Goal: Information Seeking & Learning: Find specific fact

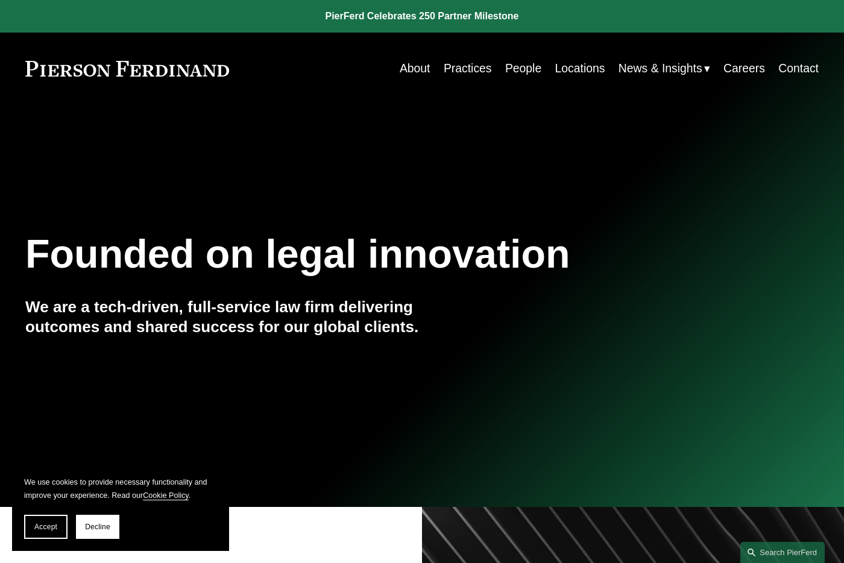
click at [523, 70] on link "People" at bounding box center [523, 69] width 36 height 24
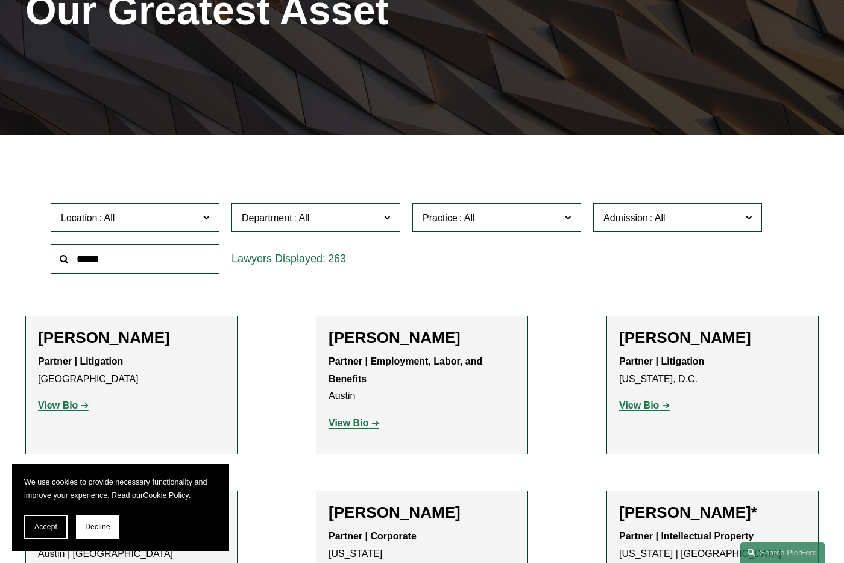
scroll to position [198, 0]
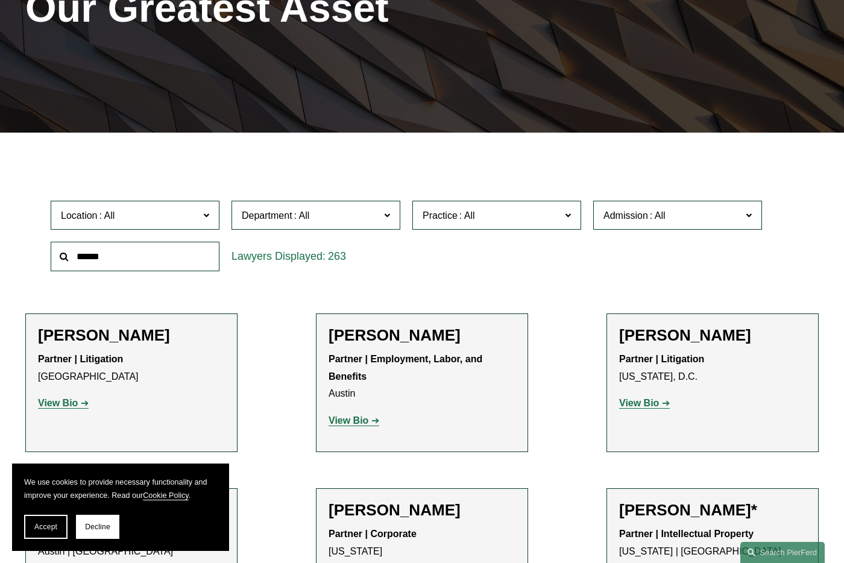
click at [157, 267] on input "text" at bounding box center [135, 257] width 169 height 30
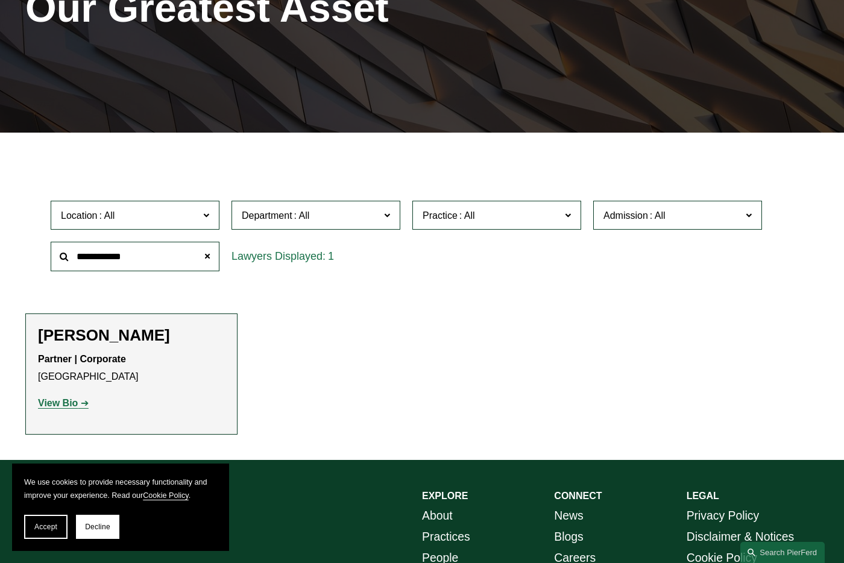
type input "**********"
click at [65, 405] on strong "View Bio" at bounding box center [58, 403] width 40 height 10
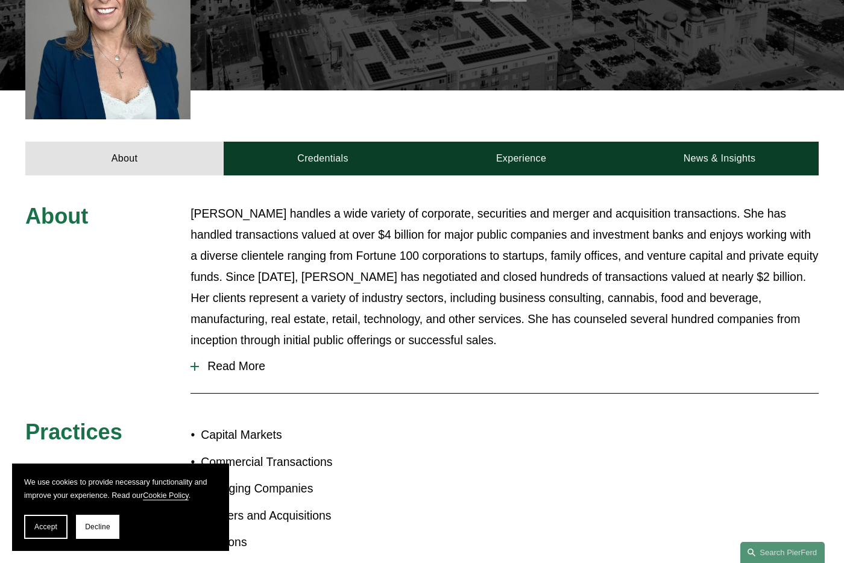
scroll to position [396, 0]
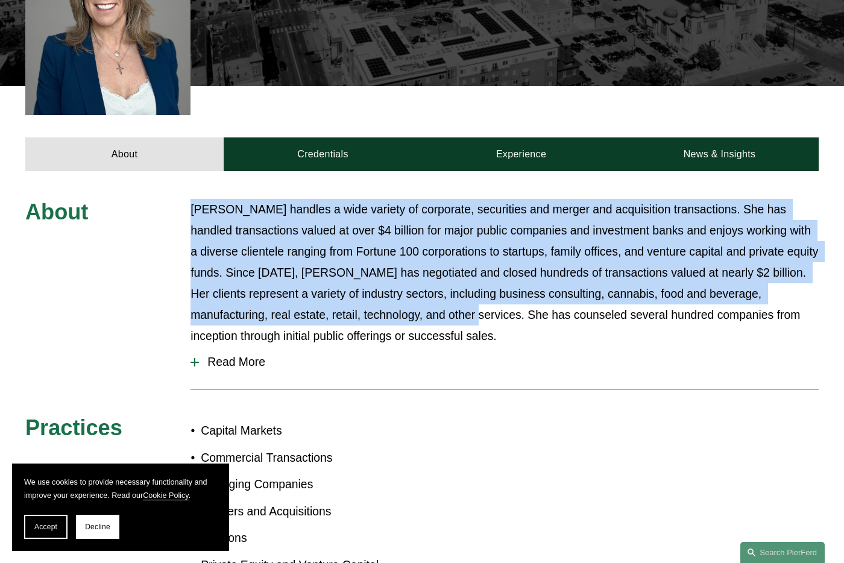
drag, startPoint x: 189, startPoint y: 183, endPoint x: 429, endPoint y: 306, distance: 269.9
click at [429, 307] on div "About [PERSON_NAME] handles a wide variety of corporate, securities and merger …" at bounding box center [422, 403] width 844 height 409
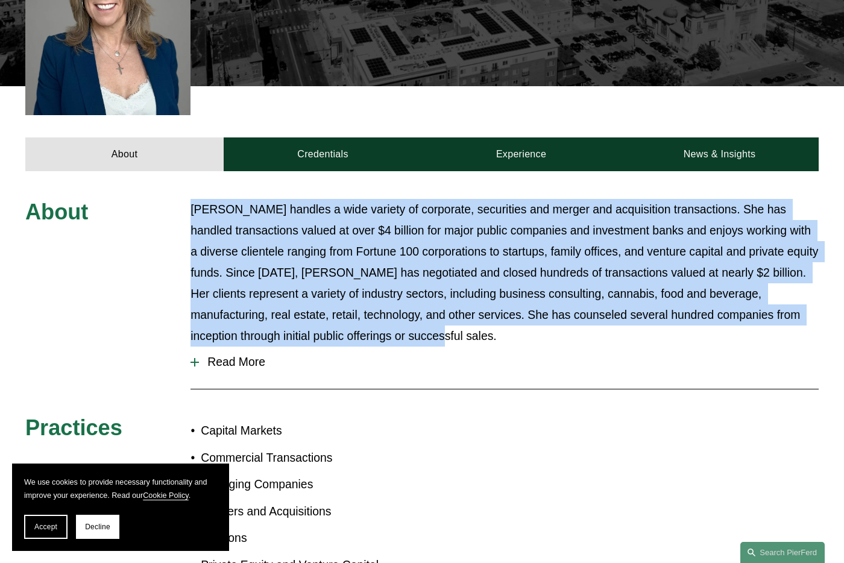
click at [222, 346] on button "Read More" at bounding box center [505, 362] width 628 height 32
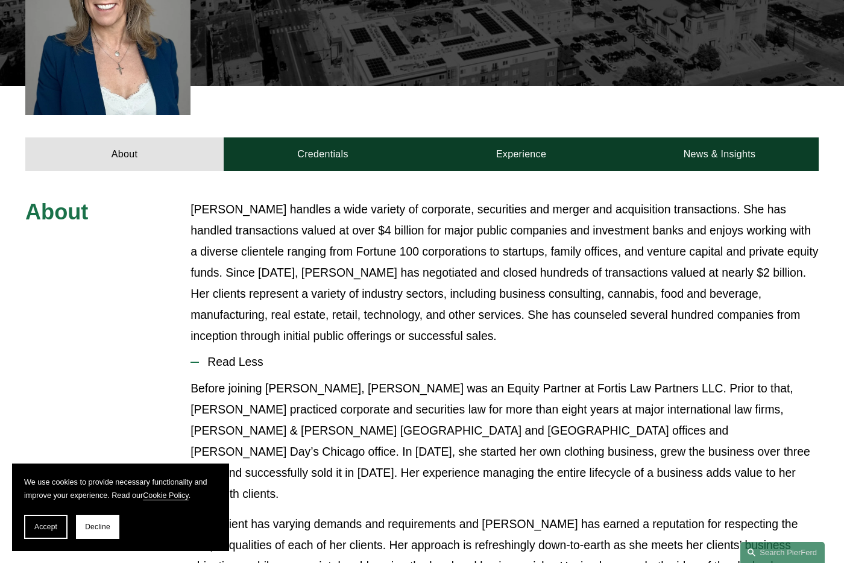
click at [184, 199] on div "About [PERSON_NAME] handles a wide variety of corporate, securities and merger …" at bounding box center [422, 527] width 844 height 657
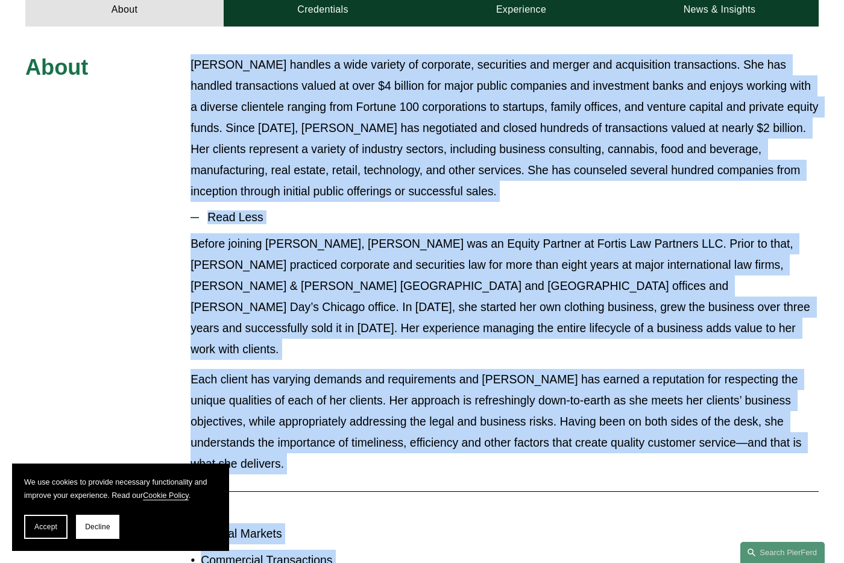
scroll to position [597, 0]
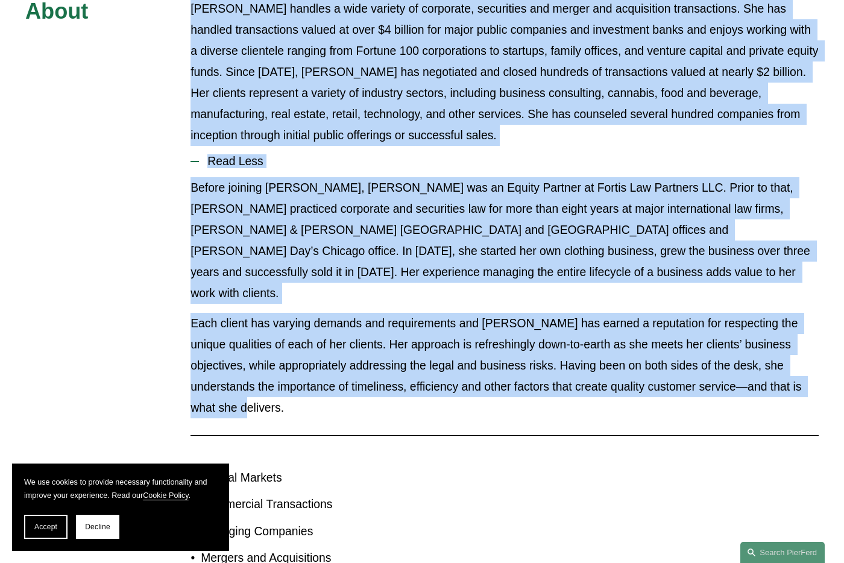
drag, startPoint x: 233, startPoint y: 216, endPoint x: 397, endPoint y: 373, distance: 227.3
click at [397, 373] on div "About [PERSON_NAME] handles a wide variety of corporate, securities and merger …" at bounding box center [422, 326] width 844 height 657
copy div "Lorem Ipsumd sitamet c adip elitsed do eiusmodte, incididunt utl etdolo mag ali…"
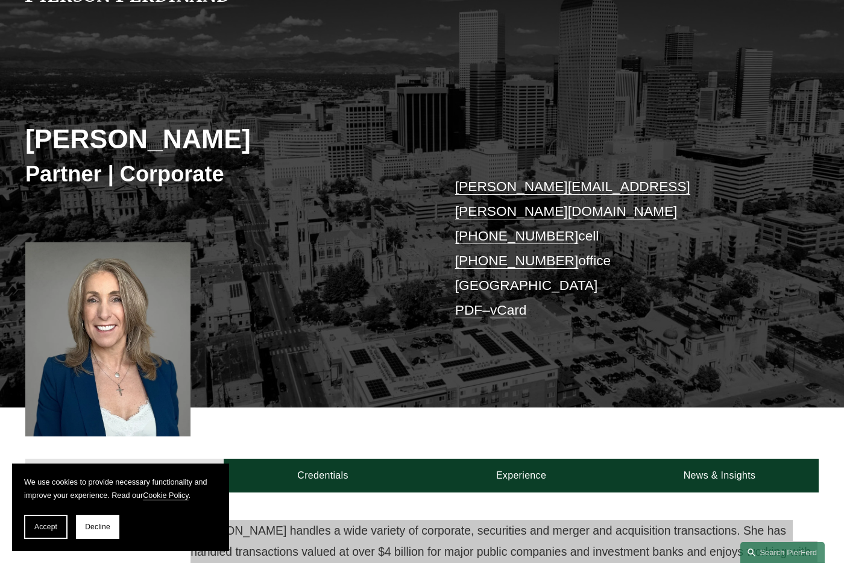
scroll to position [82, 0]
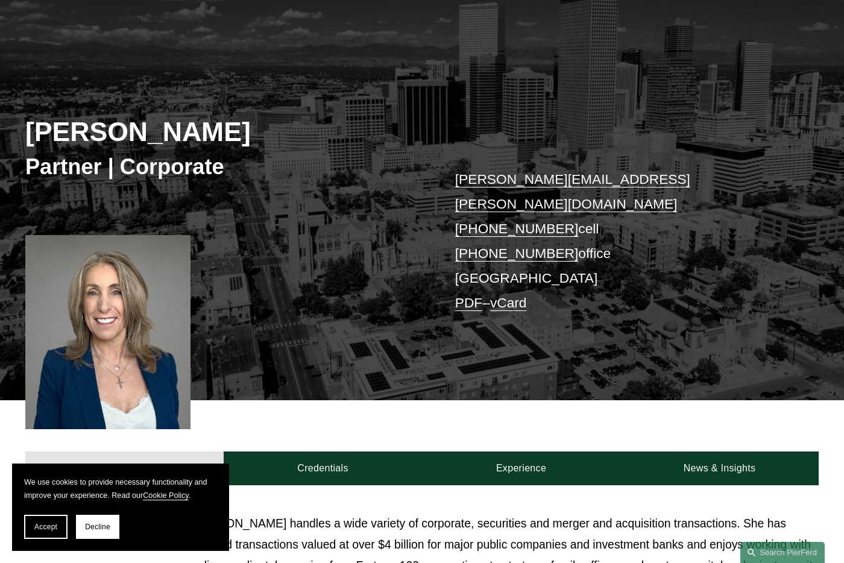
drag, startPoint x: 92, startPoint y: 273, endPoint x: 120, endPoint y: 329, distance: 63.4
click at [120, 329] on div at bounding box center [107, 332] width 165 height 194
click at [140, 371] on div at bounding box center [107, 332] width 165 height 194
drag, startPoint x: 140, startPoint y: 371, endPoint x: 162, endPoint y: 371, distance: 21.7
click at [162, 371] on div at bounding box center [107, 332] width 165 height 194
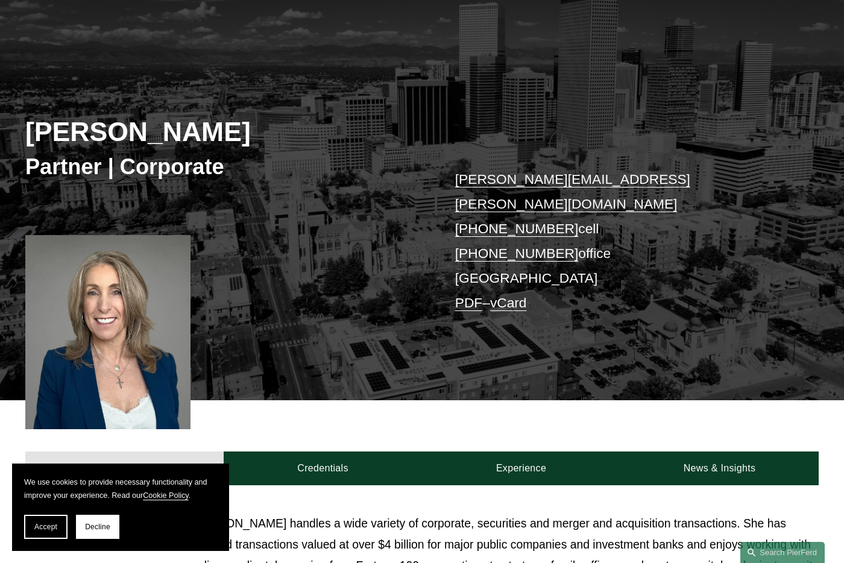
drag, startPoint x: 190, startPoint y: 378, endPoint x: 42, endPoint y: 319, distance: 159.7
click at [42, 319] on div at bounding box center [107, 332] width 165 height 194
drag, startPoint x: 35, startPoint y: 291, endPoint x: 177, endPoint y: 338, distance: 149.5
click at [177, 338] on div at bounding box center [107, 332] width 165 height 194
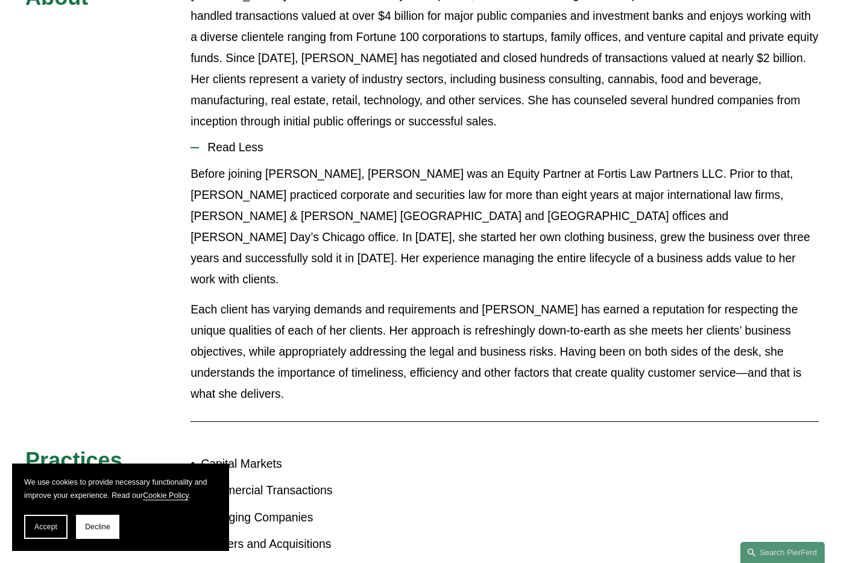
scroll to position [331, 0]
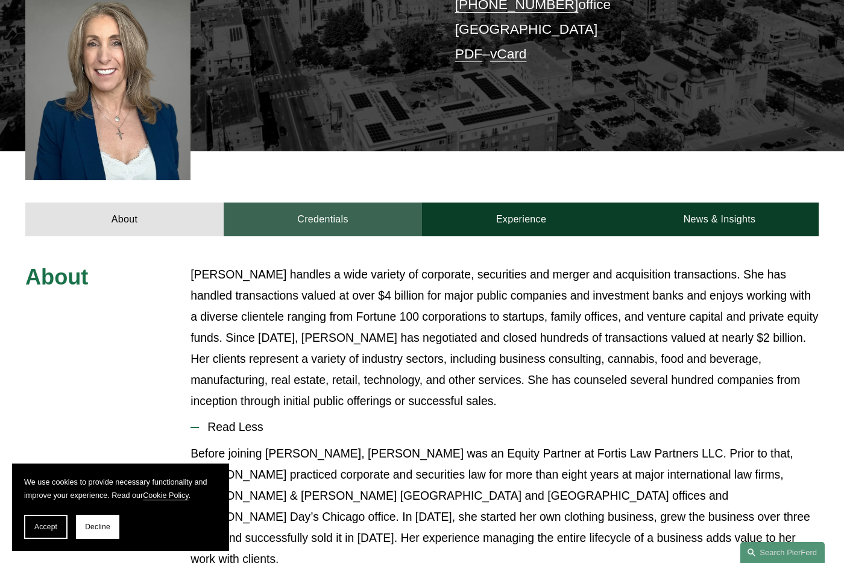
click at [309, 203] on link "Credentials" at bounding box center [323, 220] width 198 height 34
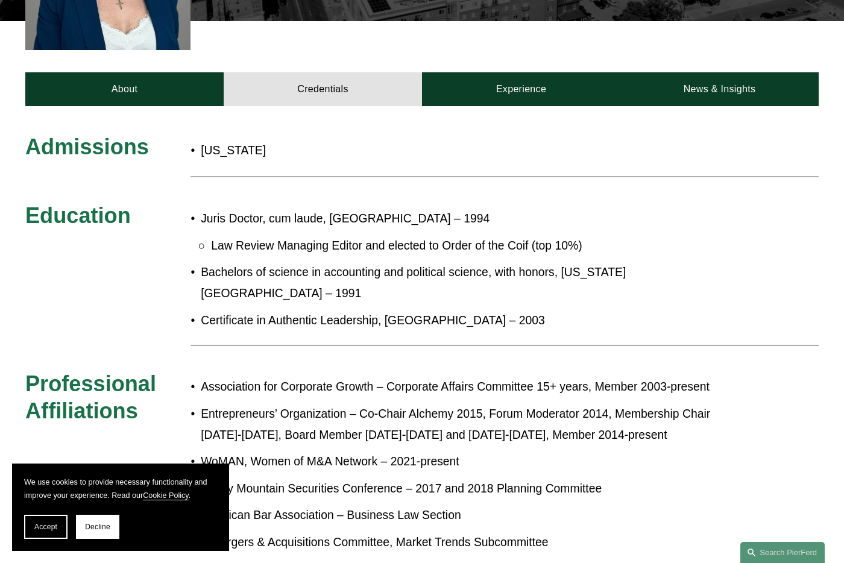
scroll to position [458, 0]
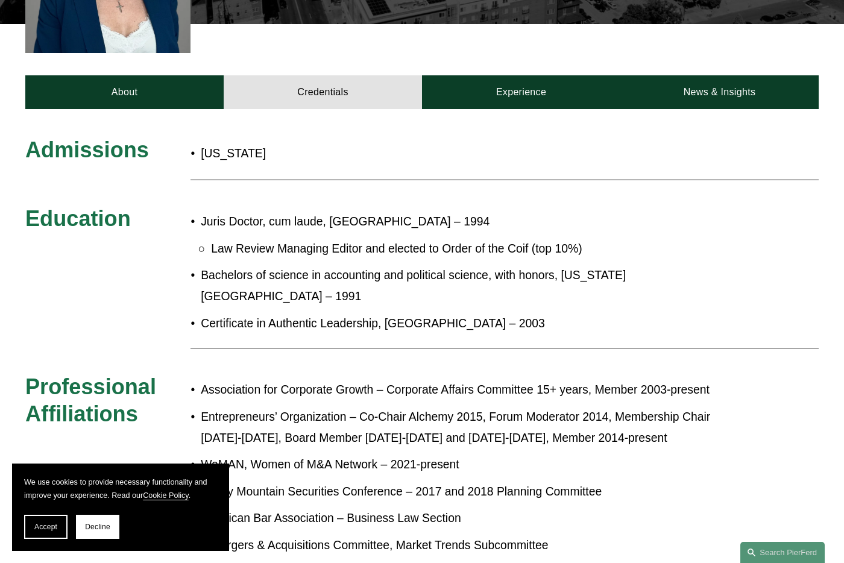
drag, startPoint x: 531, startPoint y: 201, endPoint x: 200, endPoint y: 198, distance: 331.0
click at [201, 211] on p "Juris Doctor, cum laude, [GEOGRAPHIC_DATA] – 1994" at bounding box center [460, 221] width 519 height 21
copy p "Juris Doctor, cum laude, [GEOGRAPHIC_DATA] – 1994"
